Goal: Task Accomplishment & Management: Use online tool/utility

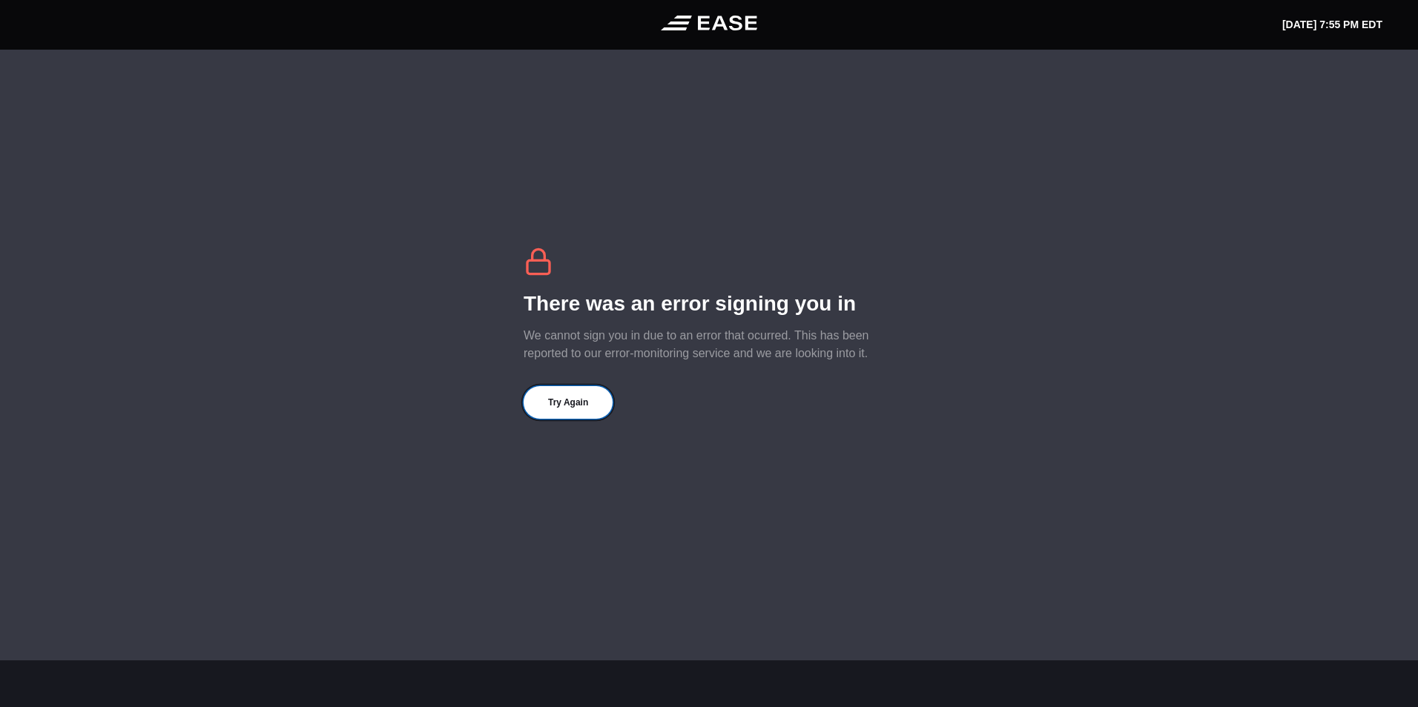
click at [570, 415] on button "Try Again" at bounding box center [568, 402] width 89 height 33
